Goal: Information Seeking & Learning: Learn about a topic

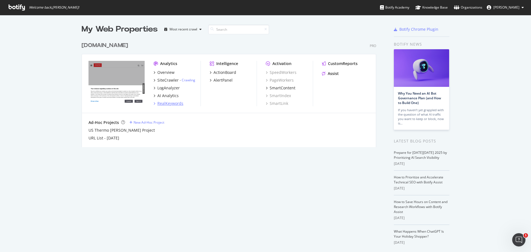
click at [171, 104] on div "RealKeywords" at bounding box center [170, 104] width 26 height 6
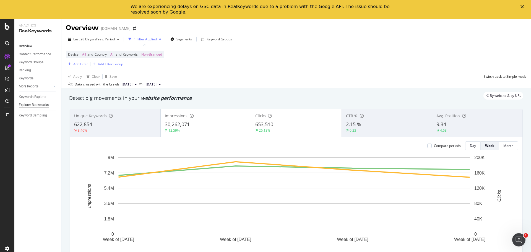
click at [41, 106] on div "Explorer Bookmarks" at bounding box center [34, 105] width 30 height 6
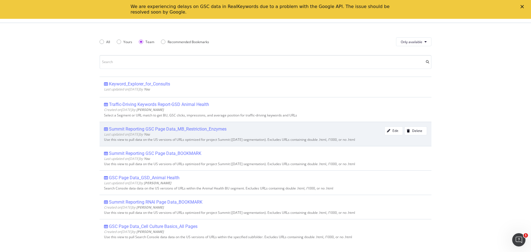
click at [128, 129] on div "Summit Reporting GSC Page Data_MB_Restriction_Enzymes" at bounding box center [168, 129] width 118 height 6
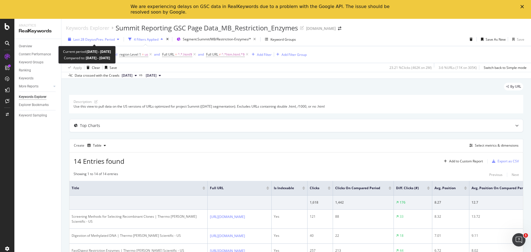
click at [105, 39] on span "vs Prev. Period" at bounding box center [104, 39] width 22 height 5
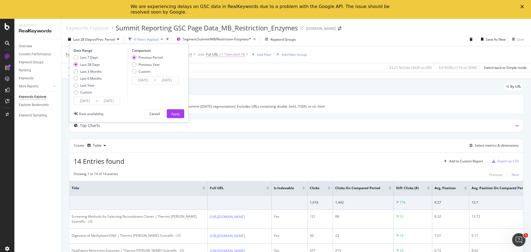
drag, startPoint x: 92, startPoint y: 100, endPoint x: 100, endPoint y: 100, distance: 7.8
click at [93, 100] on input "2025/09/08" at bounding box center [85, 101] width 22 height 8
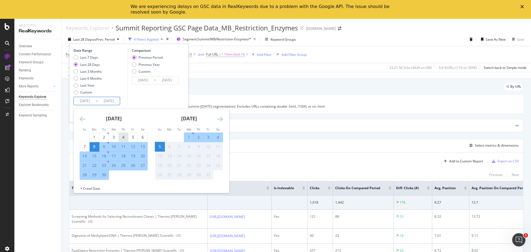
click at [121, 138] on div "4" at bounding box center [123, 137] width 9 height 6
type input "2025/09/04"
type input "2025/08/03"
type input "2025/09/03"
click at [207, 136] on div "3" at bounding box center [208, 137] width 9 height 6
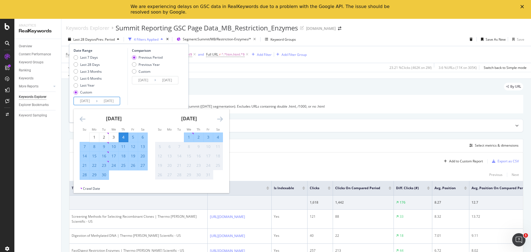
type input "2025/10/03"
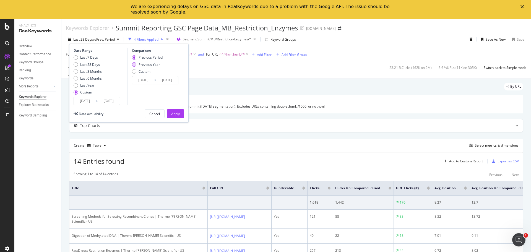
click at [139, 65] on div "Previous Year" at bounding box center [149, 64] width 21 height 5
type input "2024/09/05"
type input "2024/10/04"
click at [181, 115] on button "Apply" at bounding box center [175, 113] width 17 height 9
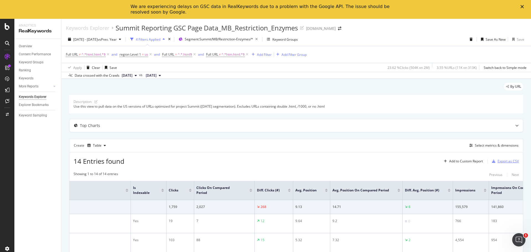
click at [503, 159] on div "Export as CSV" at bounding box center [508, 161] width 21 height 5
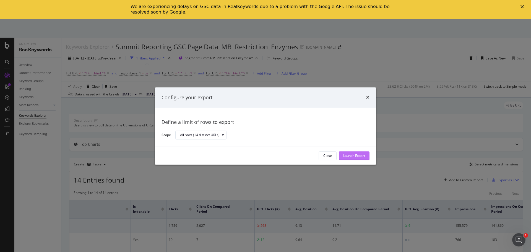
click at [354, 157] on div "Launch Export" at bounding box center [354, 156] width 22 height 5
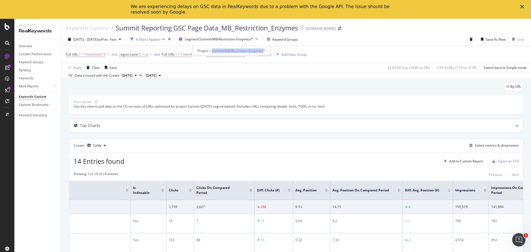
drag, startPoint x: 212, startPoint y: 51, endPoint x: 264, endPoint y: 51, distance: 52.3
click at [264, 51] on span "Summit/MB/Restriction-Enzymes/*" at bounding box center [239, 50] width 54 height 5
copy span "Summit/MB/Restriction-Enzymes/"
